Goal: Task Accomplishment & Management: Manage account settings

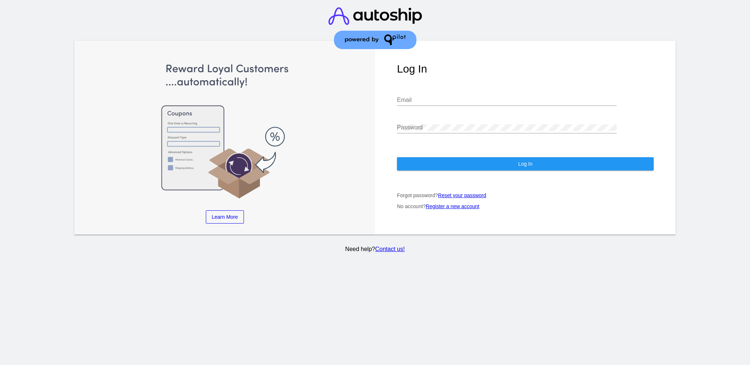
type input "[EMAIL_ADDRESS][DOMAIN_NAME]"
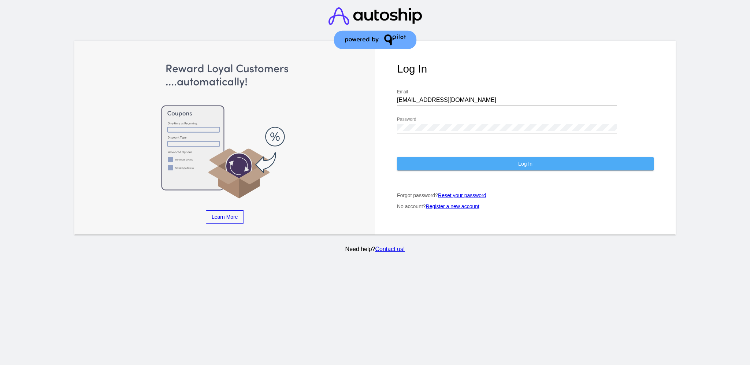
click at [458, 157] on button "Log In" at bounding box center [525, 163] width 257 height 13
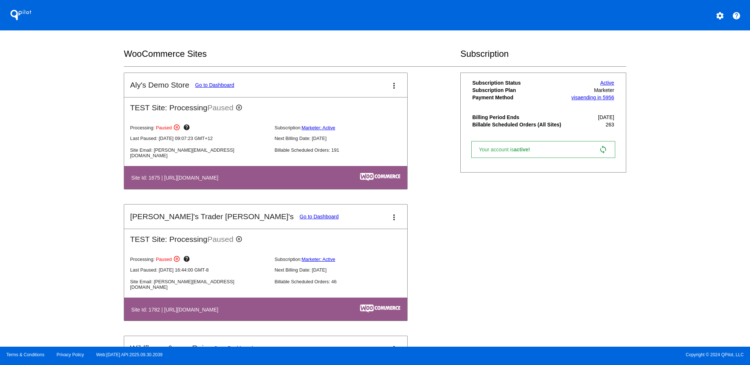
scroll to position [244, 0]
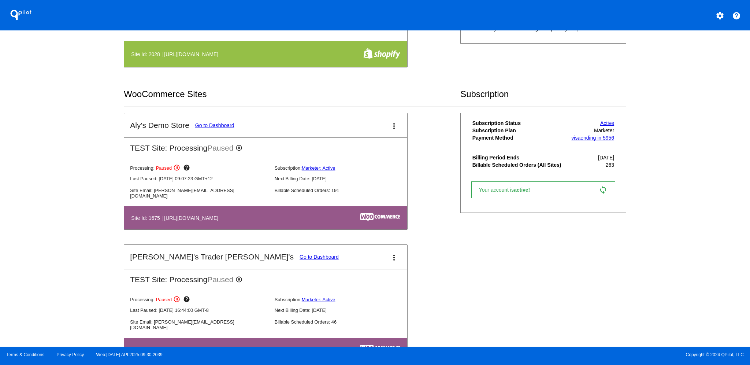
click at [227, 122] on link "Go to Dashboard" at bounding box center [214, 125] width 39 height 6
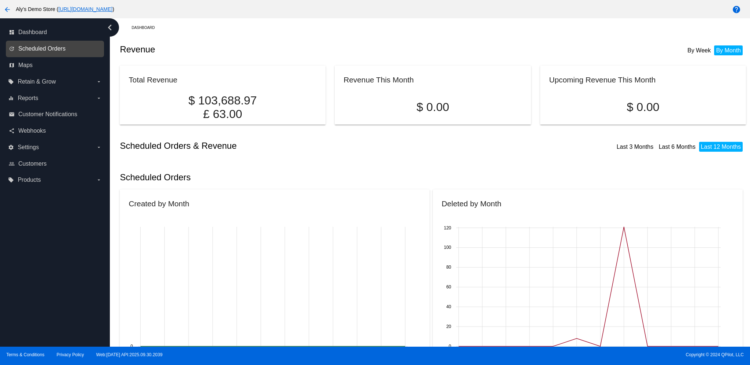
click at [65, 47] on span "Scheduled Orders" at bounding box center [41, 48] width 47 height 7
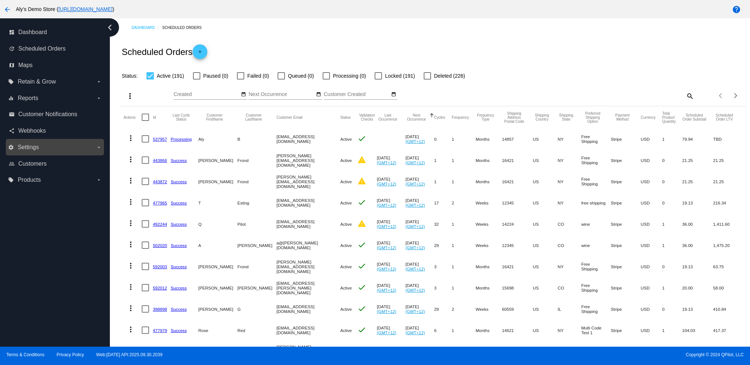
click at [59, 145] on label "settings Settings arrow_drop_down" at bounding box center [54, 147] width 93 height 12
click at [0, 0] on input "settings Settings arrow_drop_down" at bounding box center [0, 0] width 0 height 0
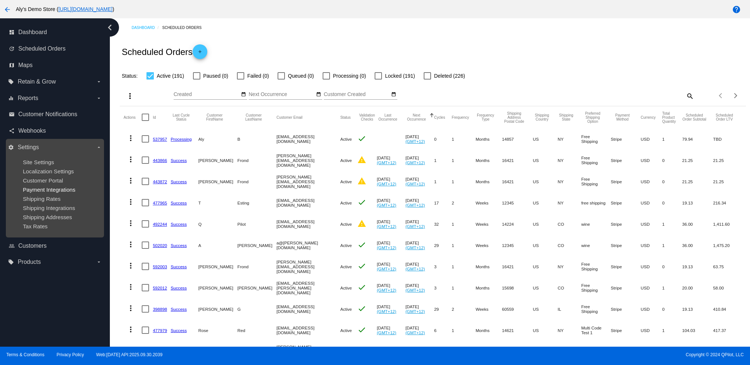
click at [48, 191] on span "Payment Integrations" at bounding box center [49, 189] width 53 height 6
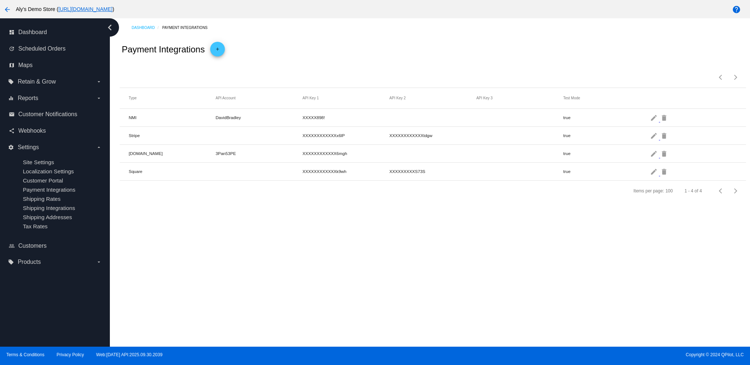
click at [8, 9] on mat-icon "arrow_back" at bounding box center [7, 9] width 9 height 9
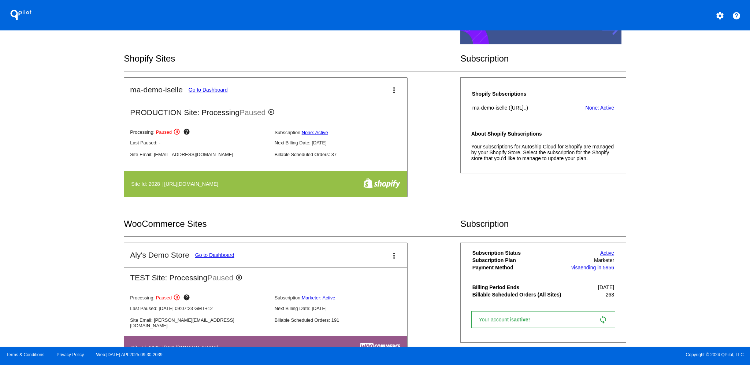
scroll to position [97, 0]
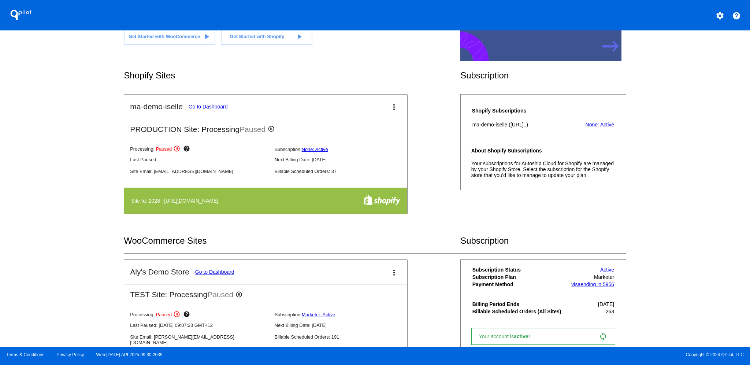
click at [216, 102] on mat-card-title "ma-demo-iselle Go to Dashboard" at bounding box center [178, 106] width 97 height 9
click at [220, 104] on link "Go to Dashboard" at bounding box center [207, 107] width 39 height 6
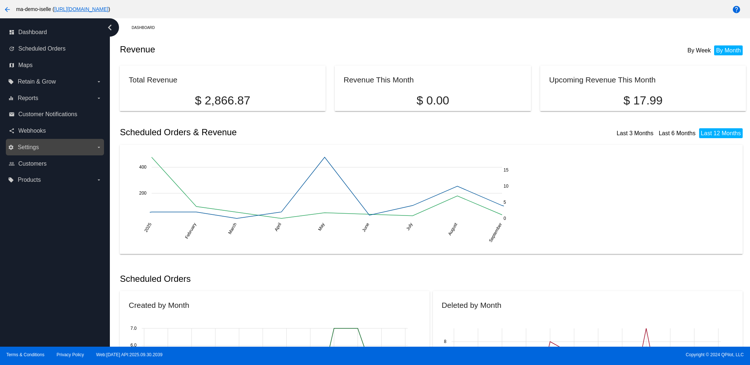
click at [46, 143] on label "settings Settings arrow_drop_down" at bounding box center [54, 147] width 93 height 12
click at [0, 0] on input "settings Settings arrow_drop_down" at bounding box center [0, 0] width 0 height 0
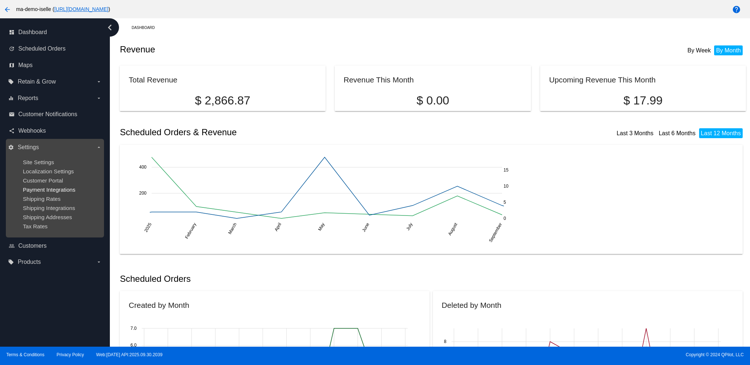
click at [47, 187] on span "Payment Integrations" at bounding box center [49, 189] width 53 height 6
